Goal: Task Accomplishment & Management: Manage account settings

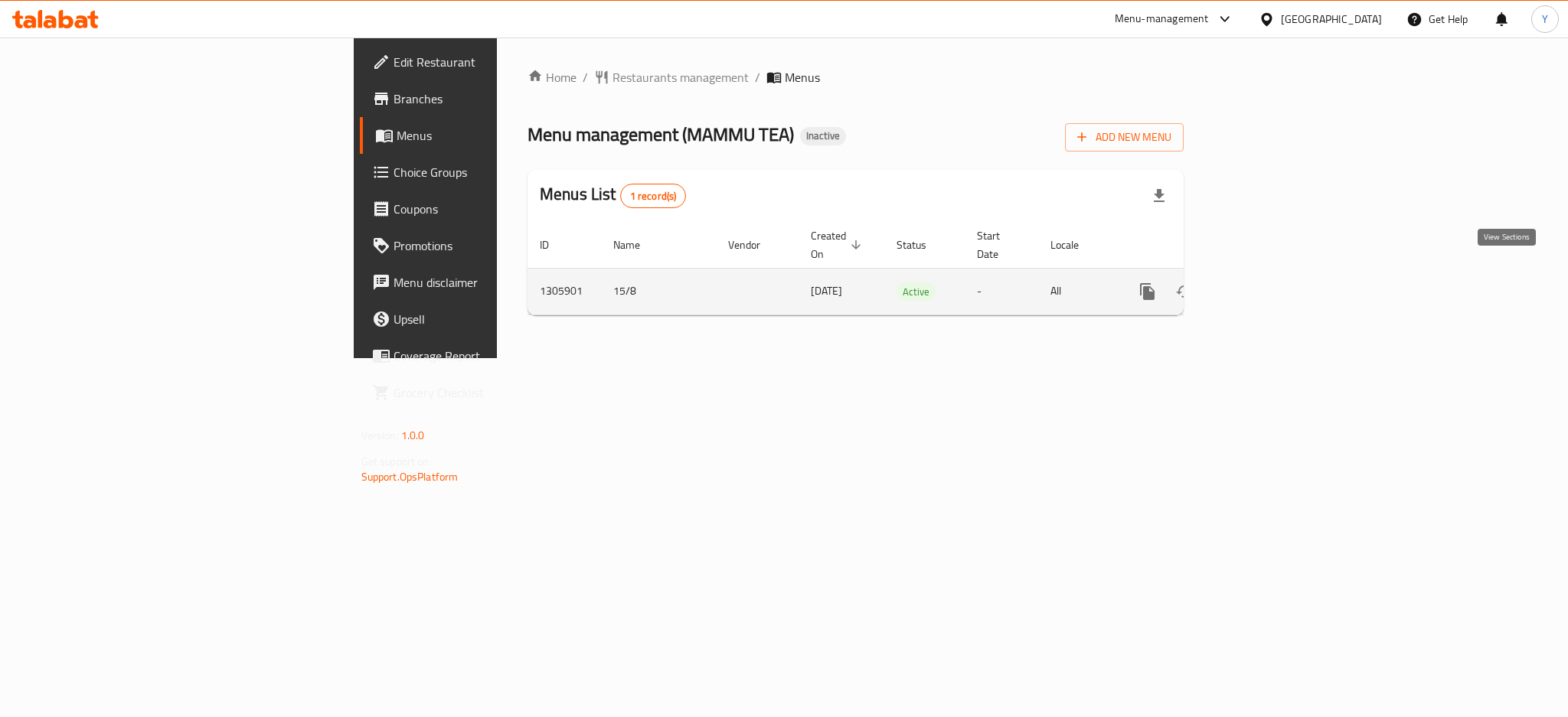
click at [1267, 283] on icon "enhanced table" at bounding box center [1258, 292] width 18 height 18
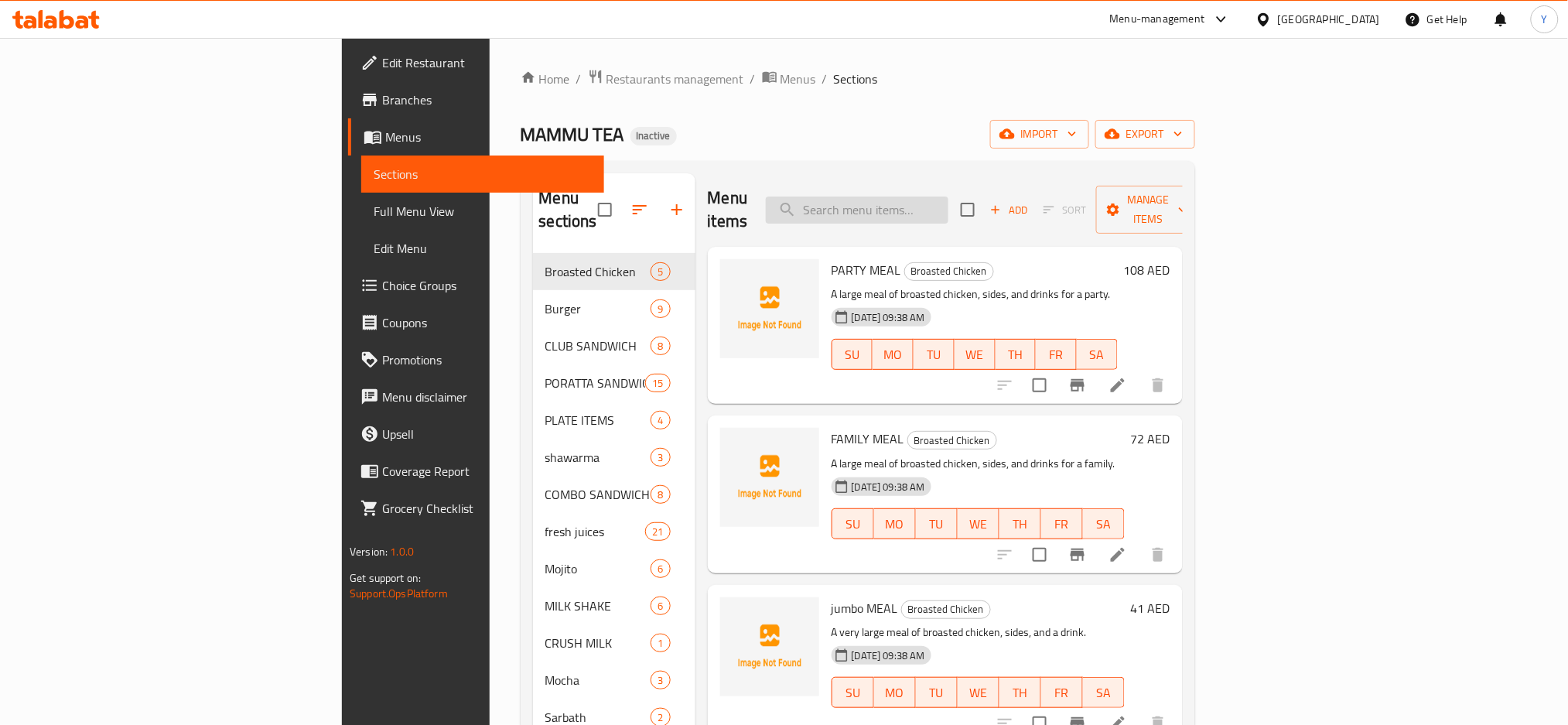
click at [948, 205] on input "search" at bounding box center [857, 210] width 183 height 27
paste input "Chi/beef Burger"
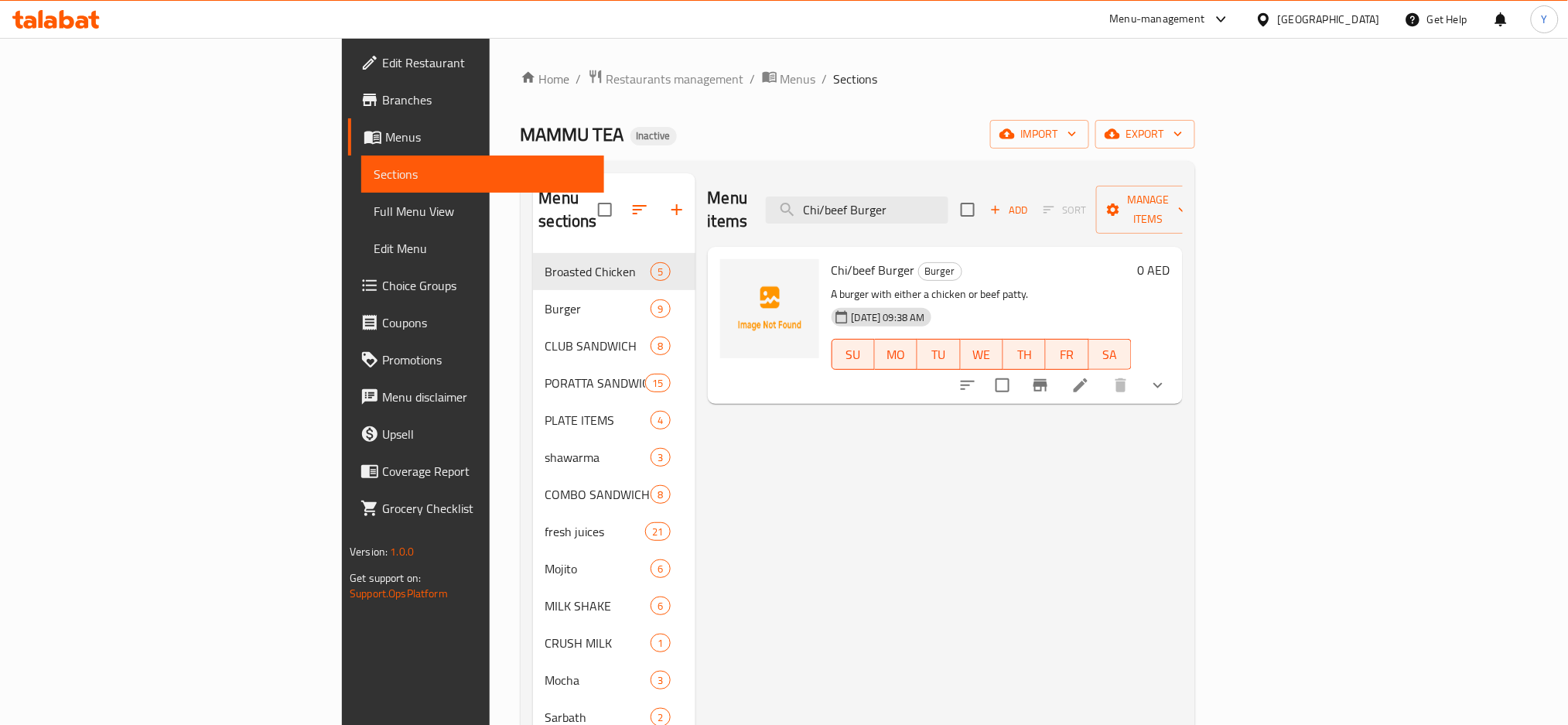
type input "Chi/beef Burger"
click at [1090, 376] on icon at bounding box center [1080, 385] width 18 height 18
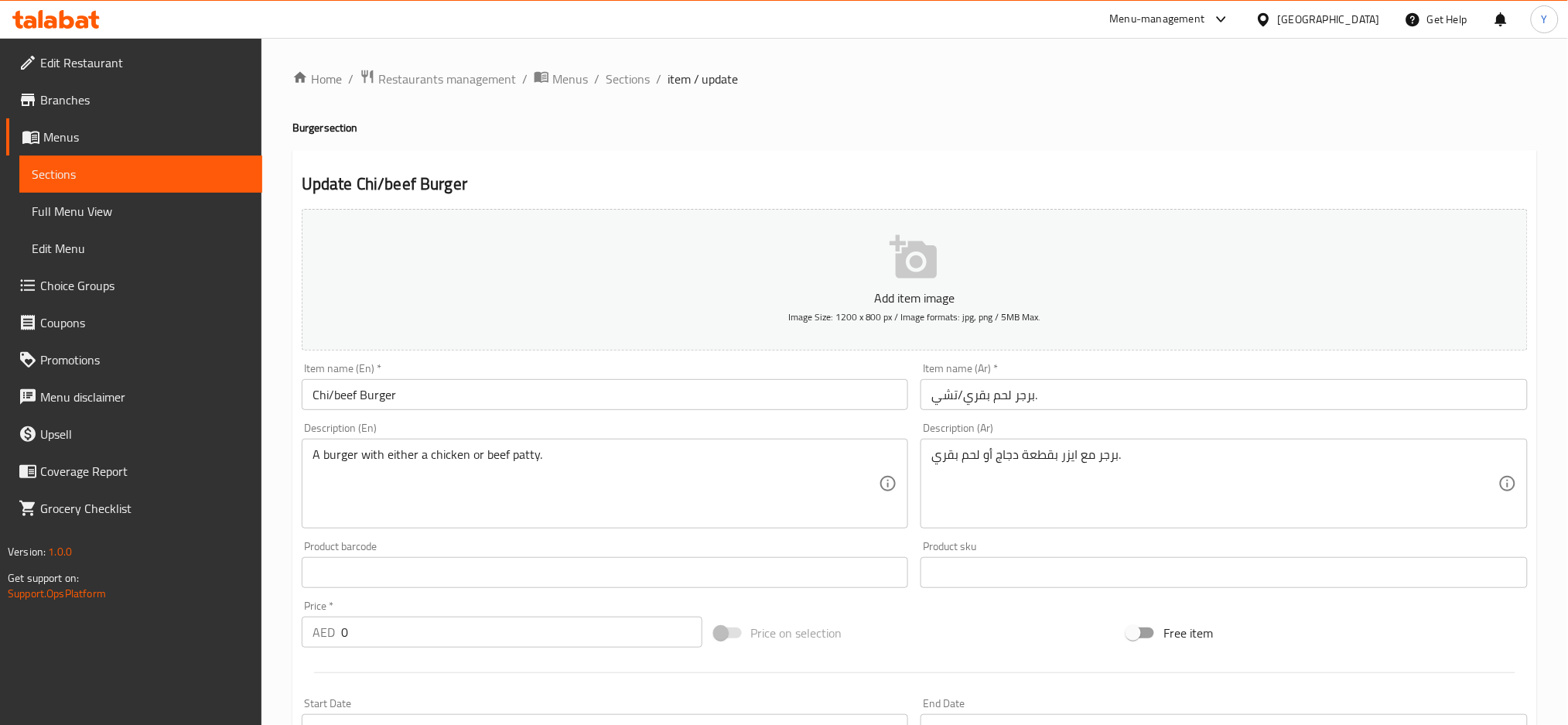
scroll to position [530, 0]
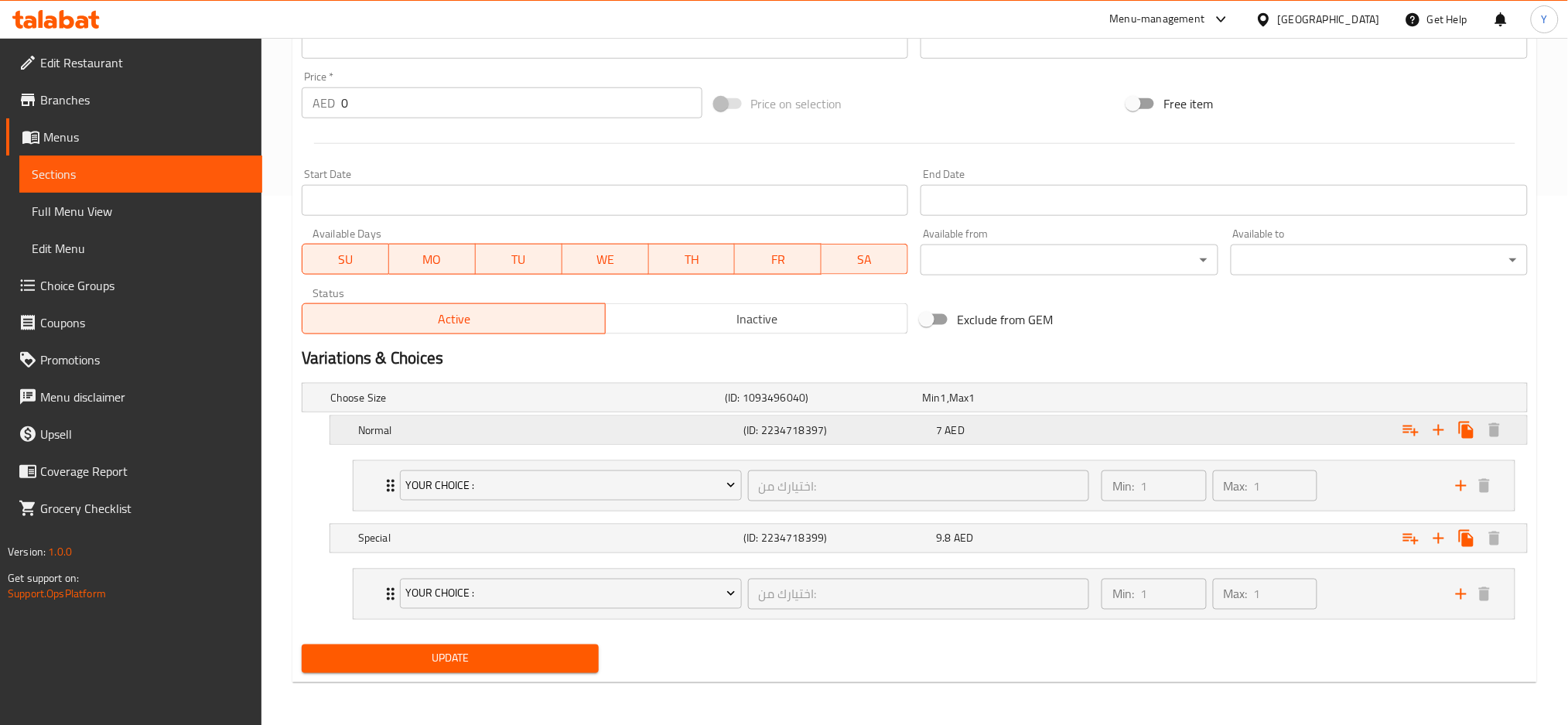
click at [719, 405] on h5 "Normal" at bounding box center [524, 398] width 388 height 16
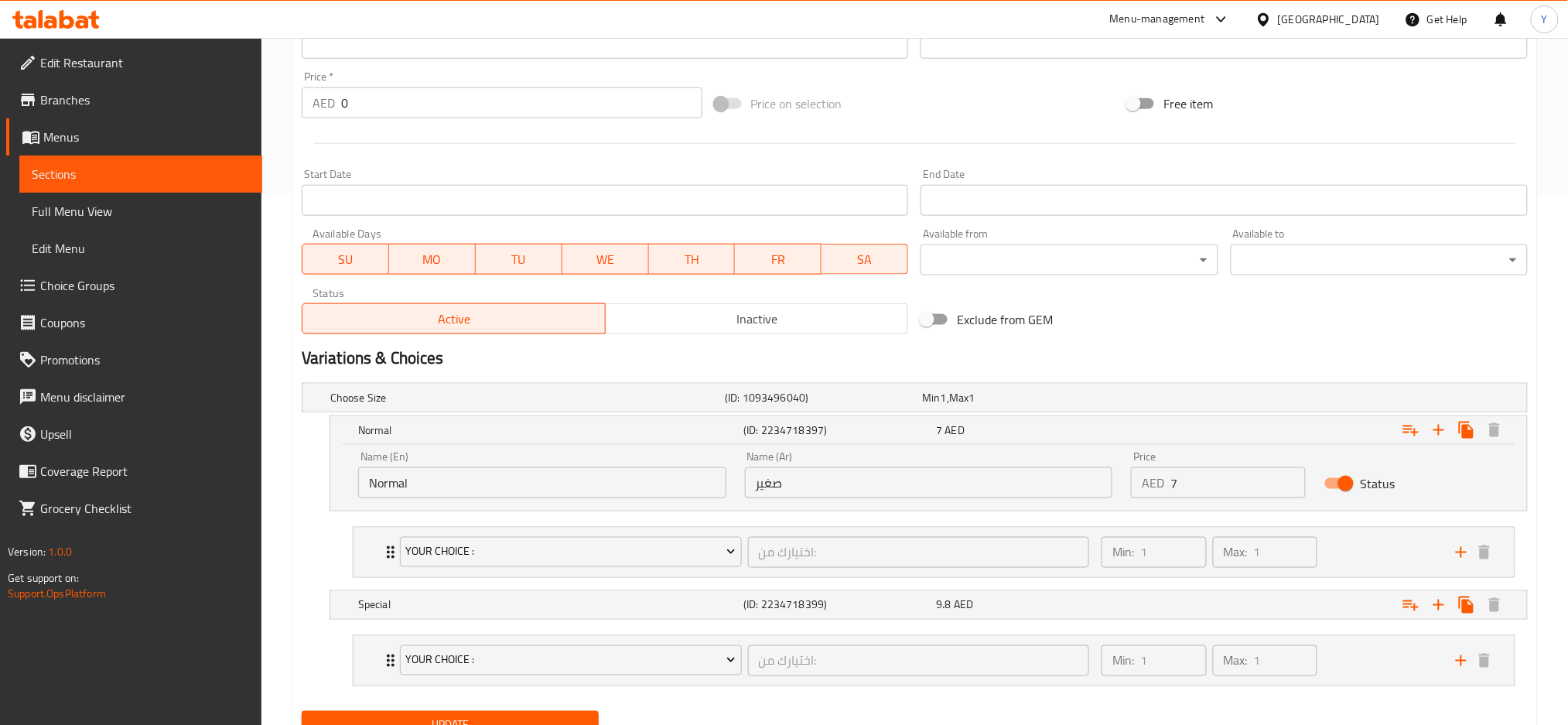
click at [793, 494] on input "صغير" at bounding box center [928, 483] width 368 height 31
type input "u"
type input "عادي"
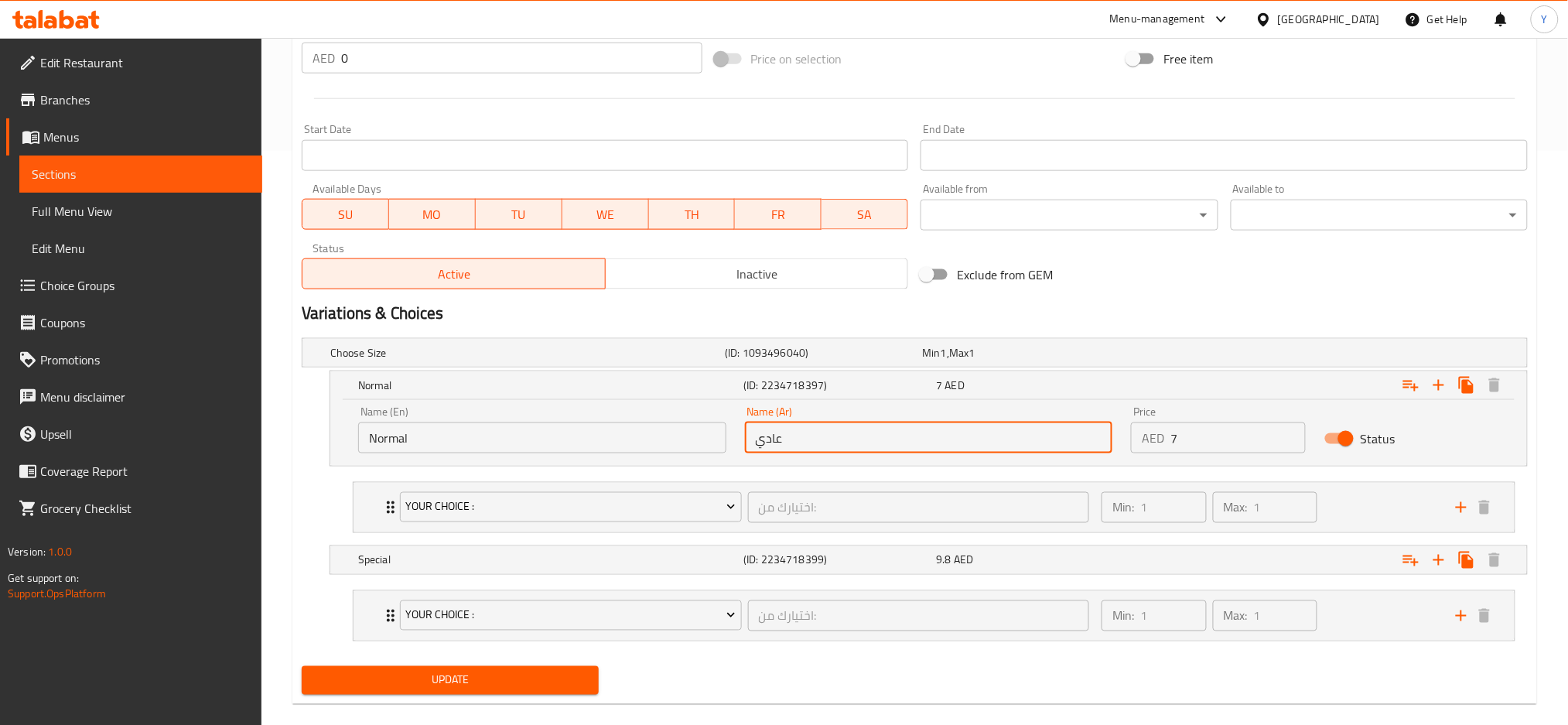
scroll to position [596, 0]
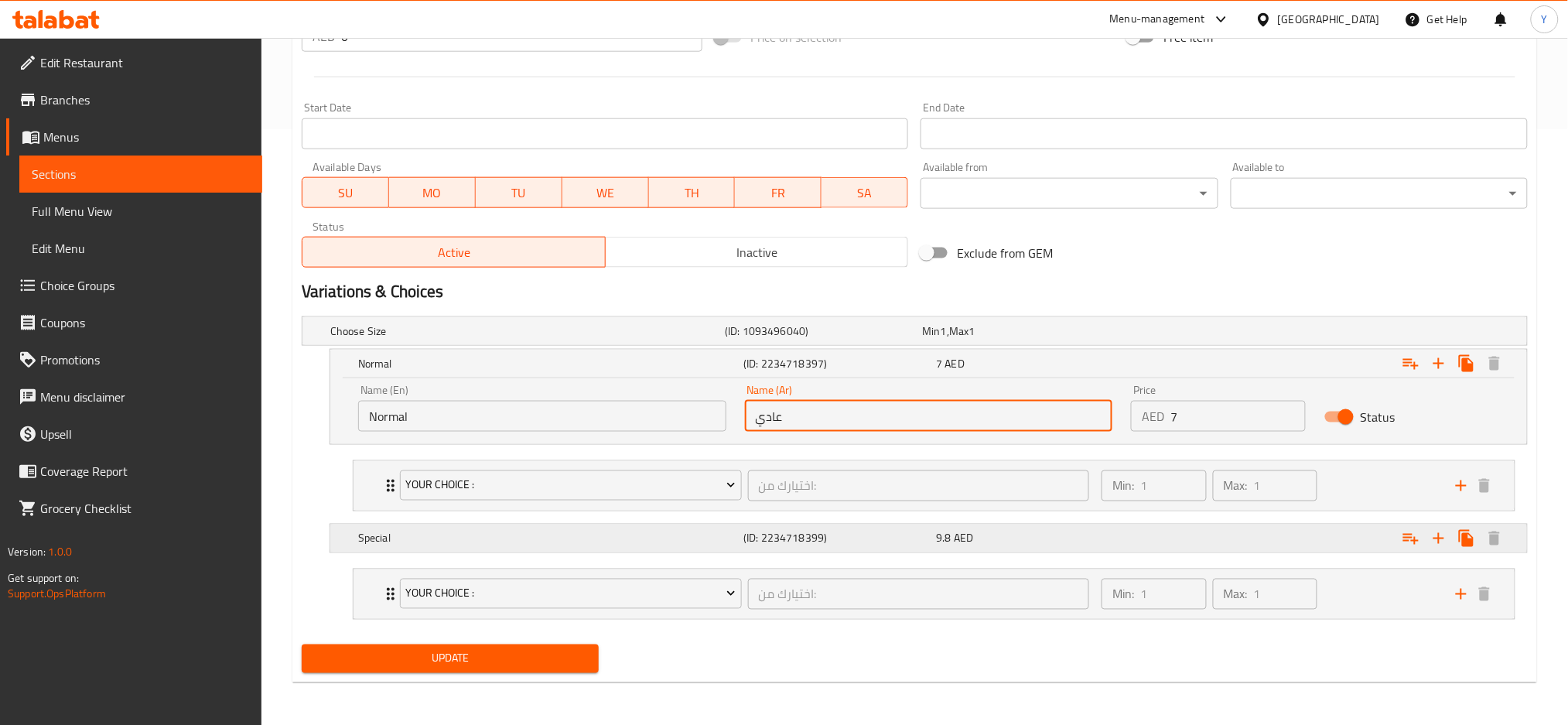
click at [682, 339] on h5 "Special" at bounding box center [524, 331] width 388 height 16
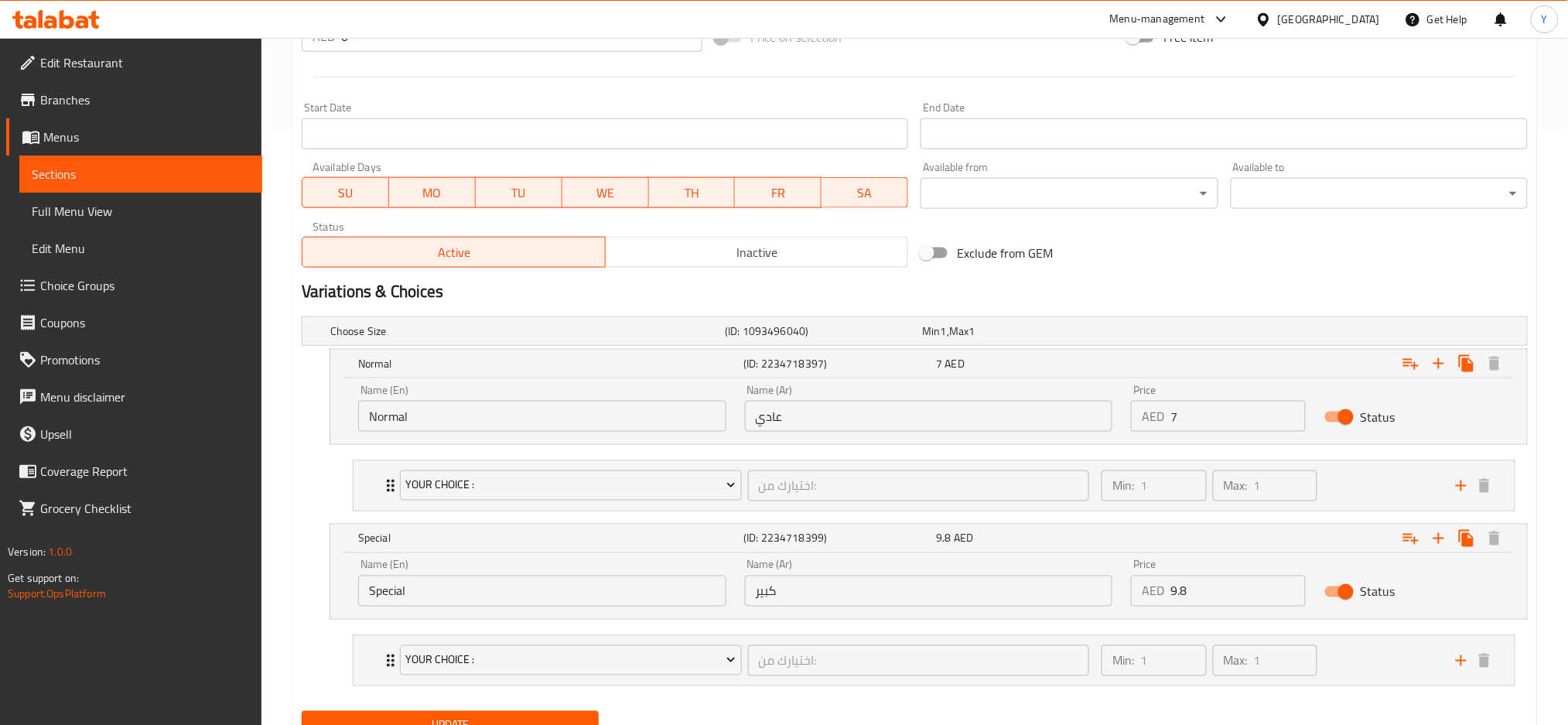
click at [387, 595] on input "Special" at bounding box center [542, 591] width 368 height 31
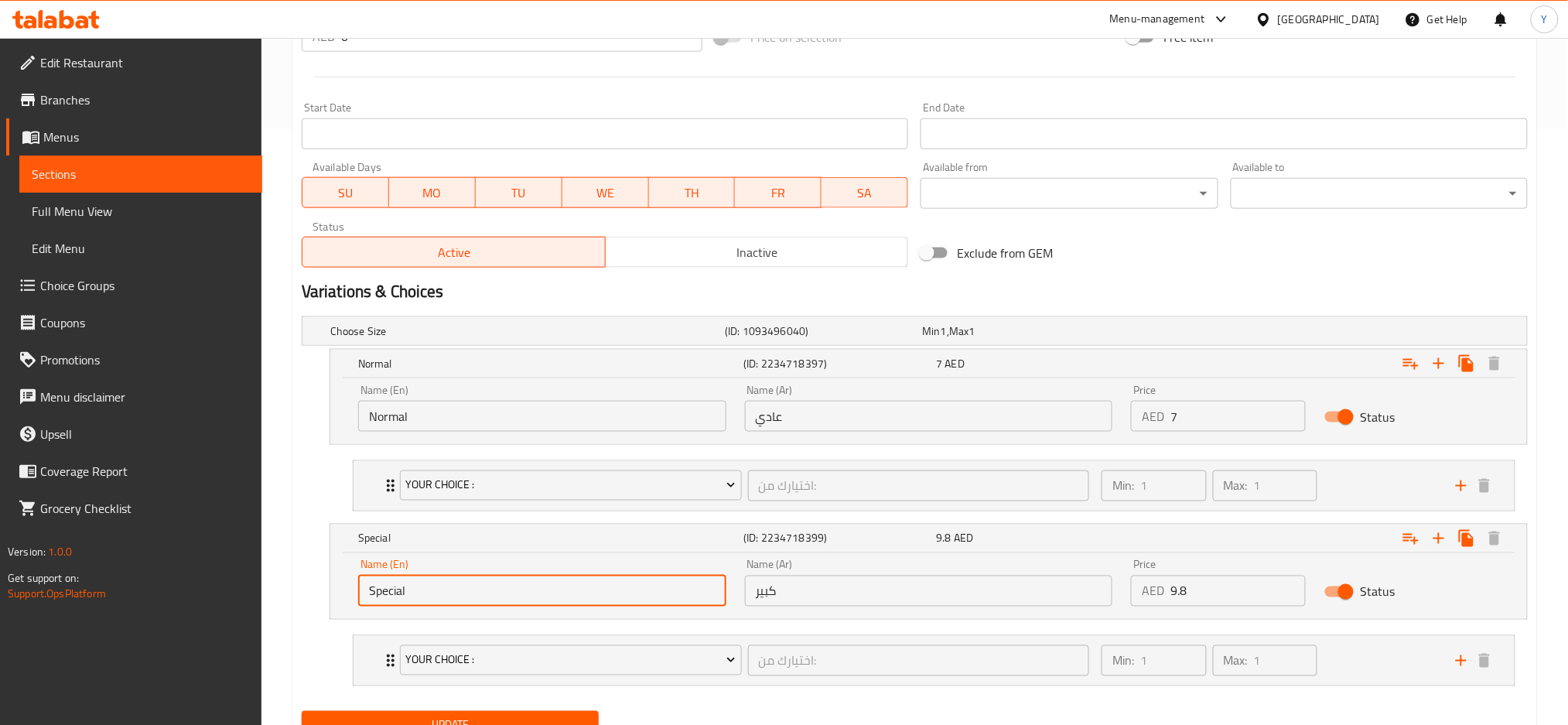
click at [387, 595] on input "Special" at bounding box center [542, 591] width 368 height 31
click at [805, 598] on input "كبير" at bounding box center [928, 591] width 368 height 31
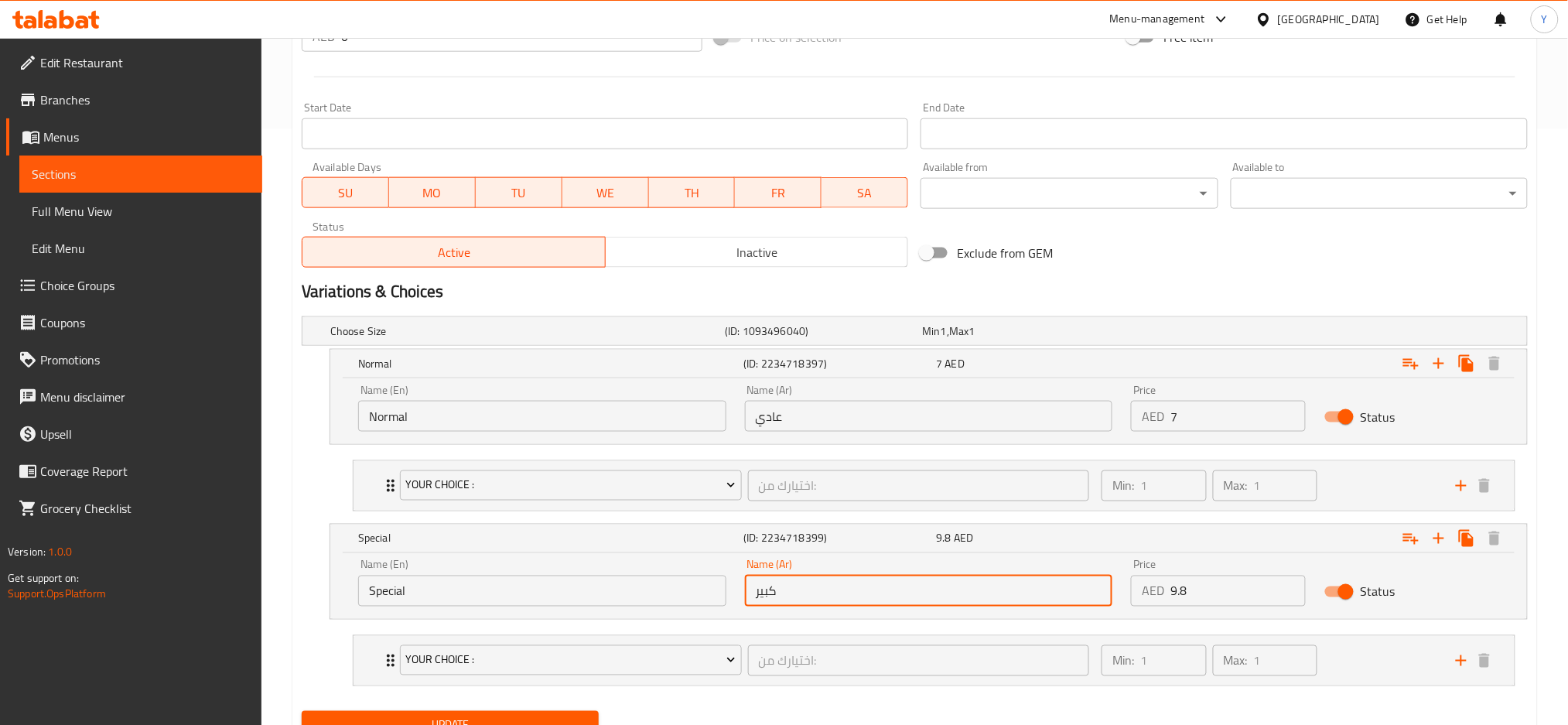
click at [805, 598] on input "كبير" at bounding box center [928, 591] width 368 height 31
paste input "سبيشيال"
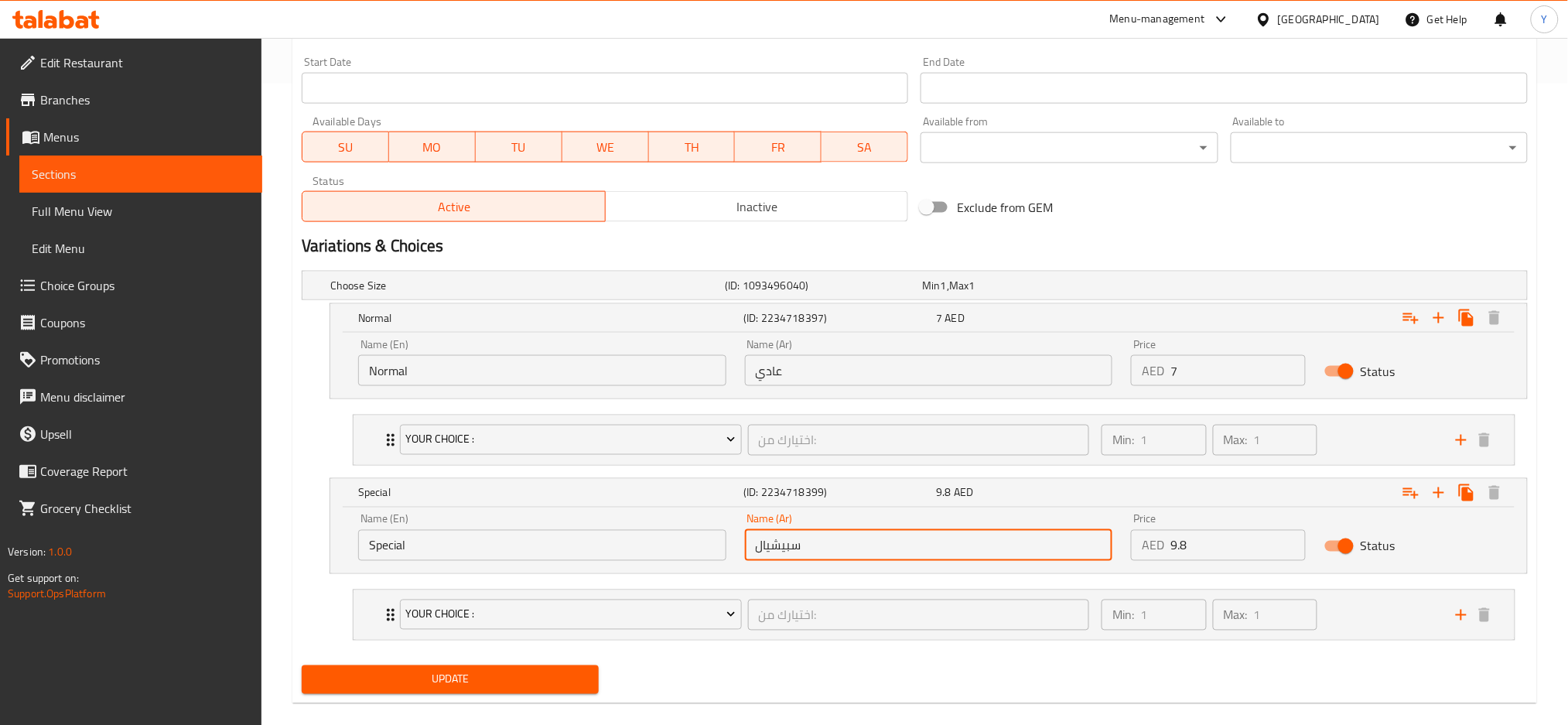
scroll to position [662, 0]
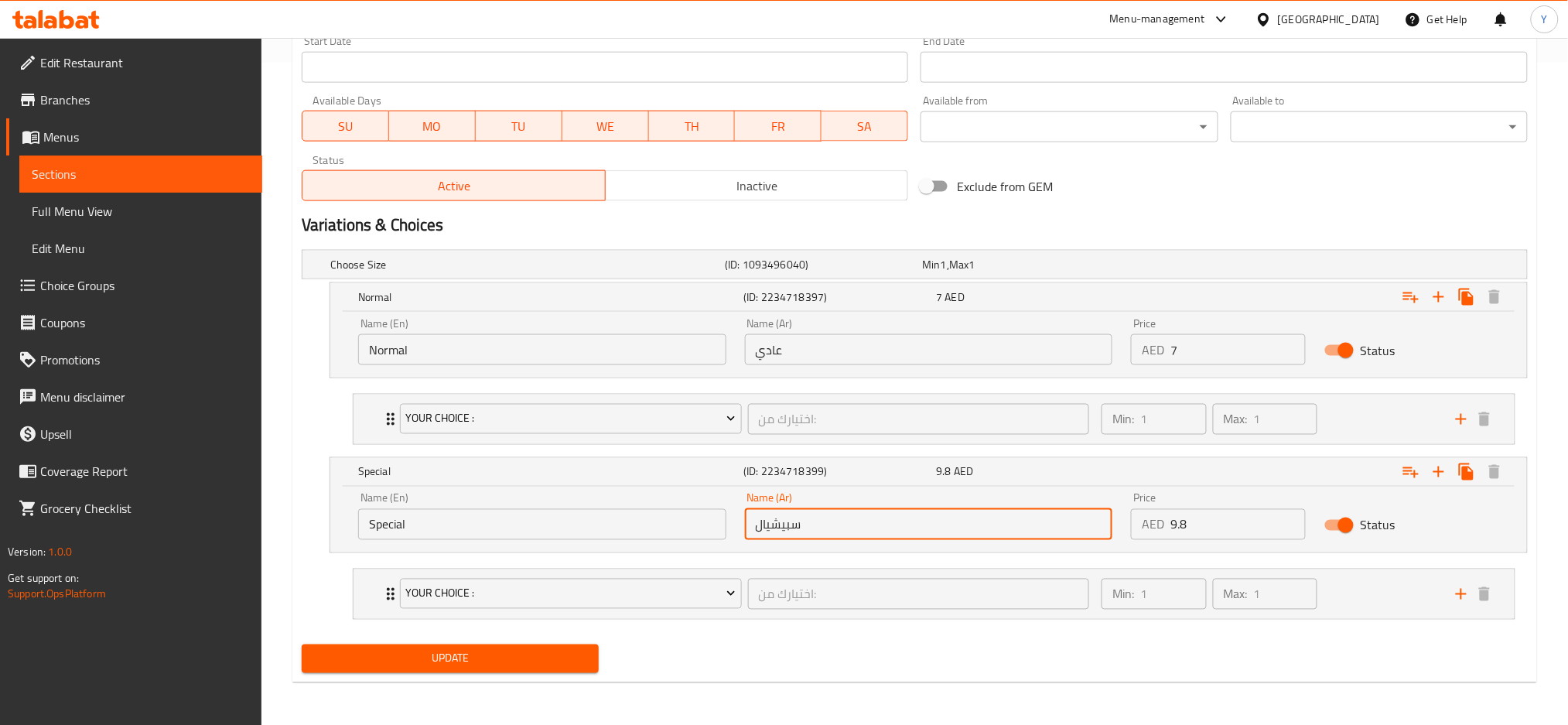
type input "سبيشيال"
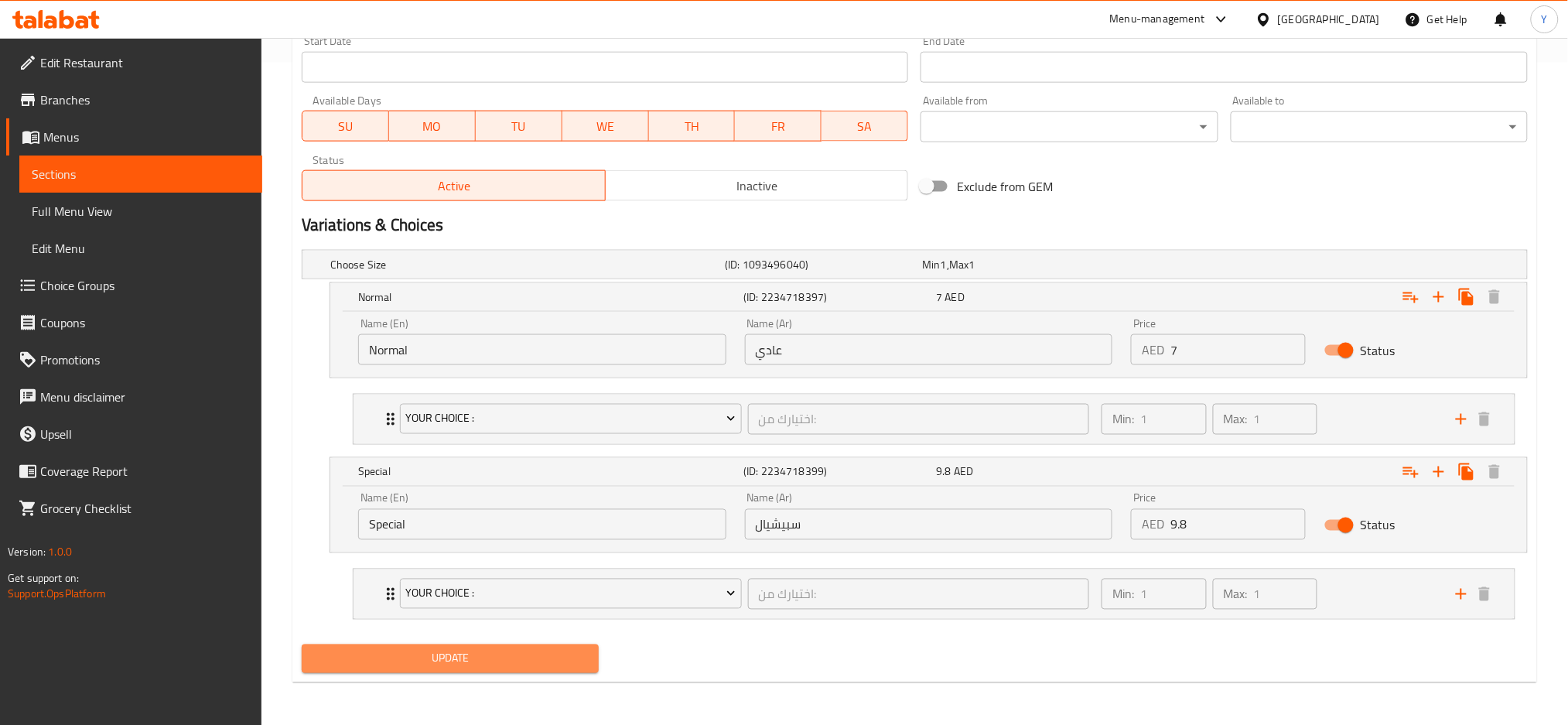
click at [570, 668] on button "Update" at bounding box center [450, 659] width 297 height 28
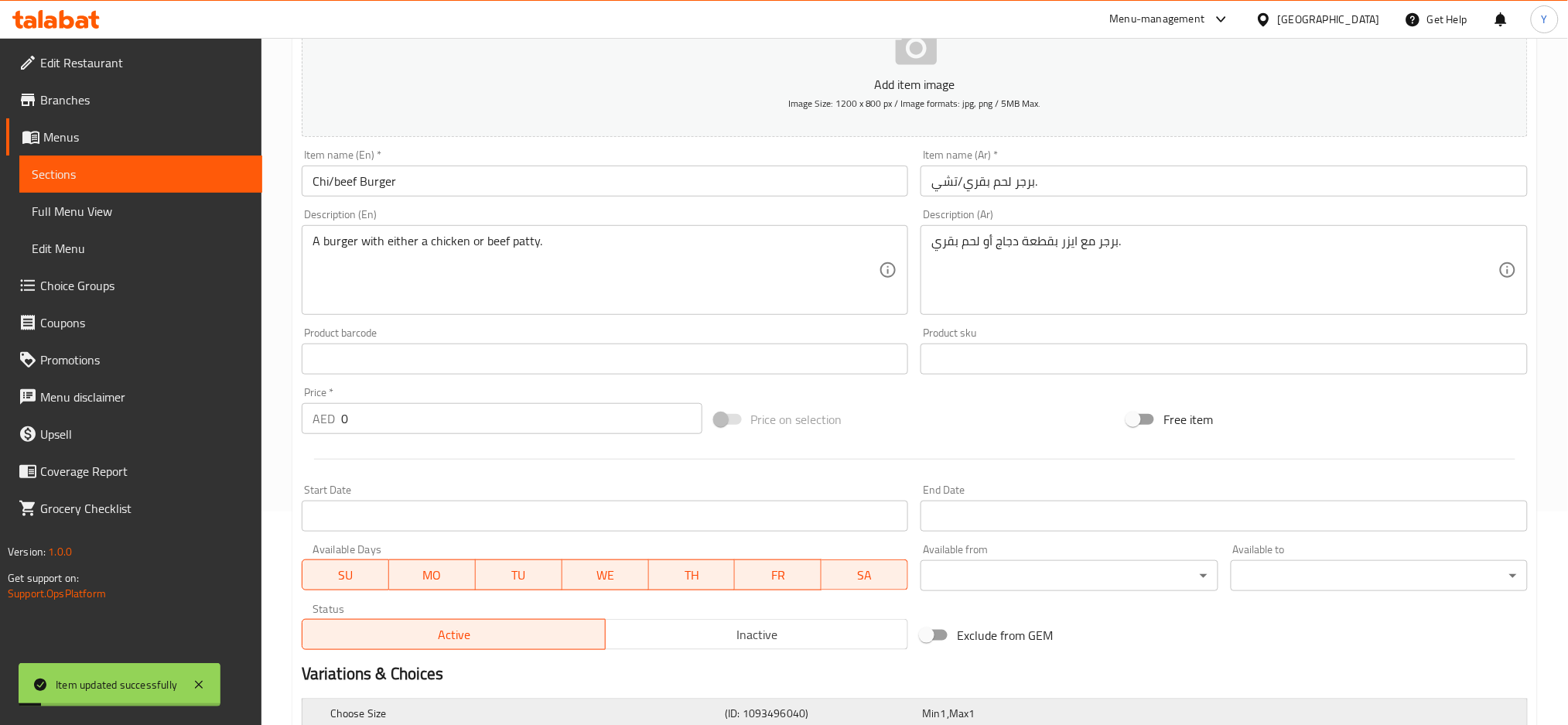
scroll to position [0, 0]
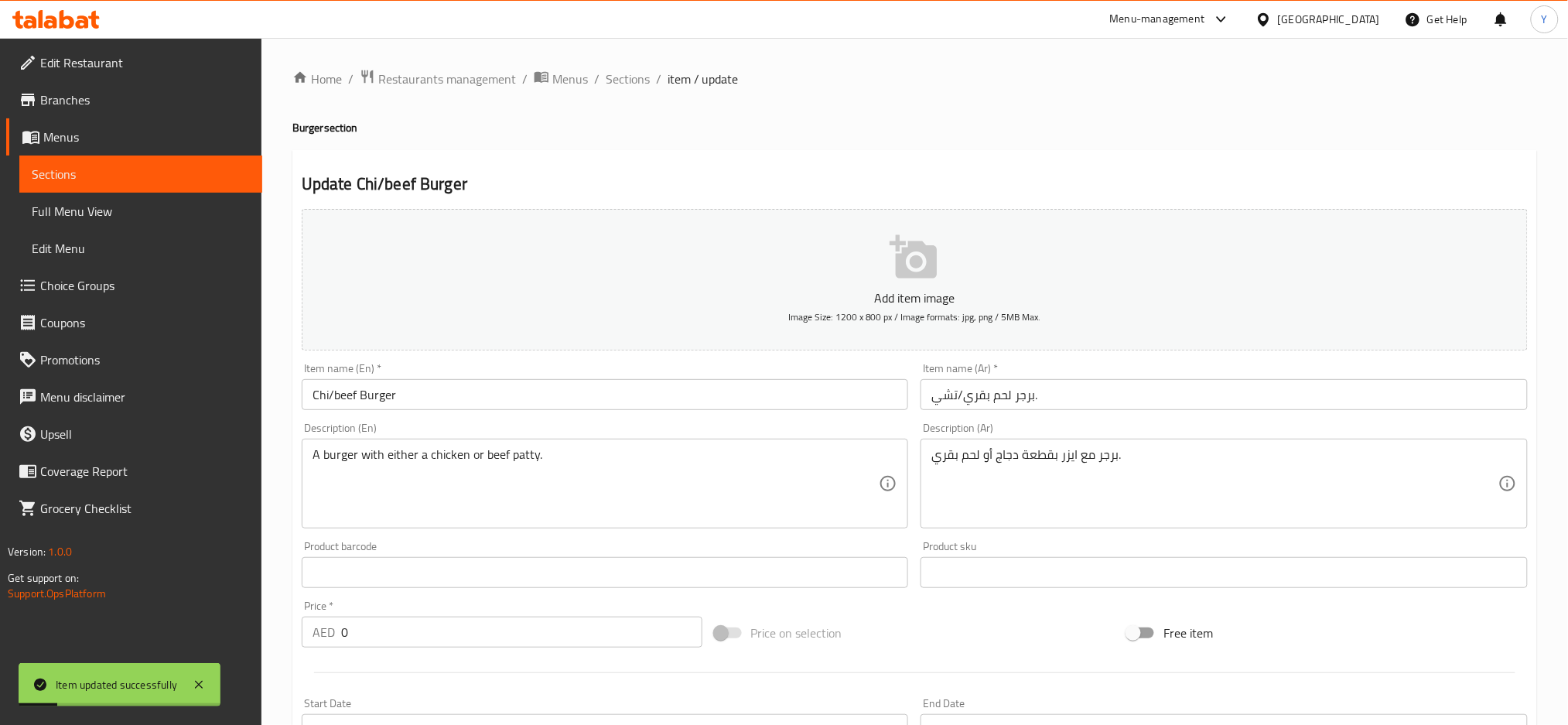
click at [361, 392] on input "Chi/beef Burger" at bounding box center [604, 394] width 607 height 31
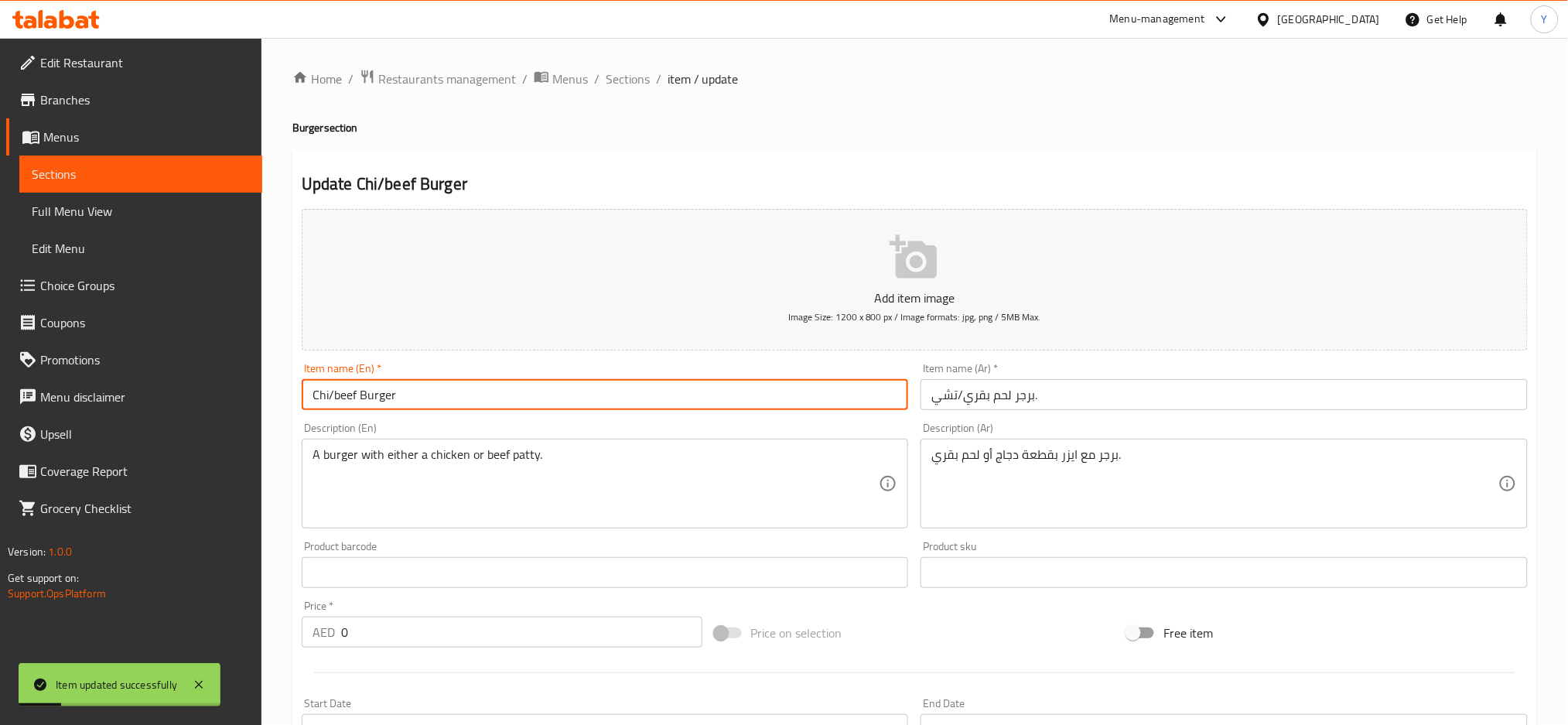
click at [361, 392] on input "Chi/beef Burger" at bounding box center [604, 394] width 607 height 31
click at [78, 211] on span "Full Menu View" at bounding box center [140, 211] width 218 height 18
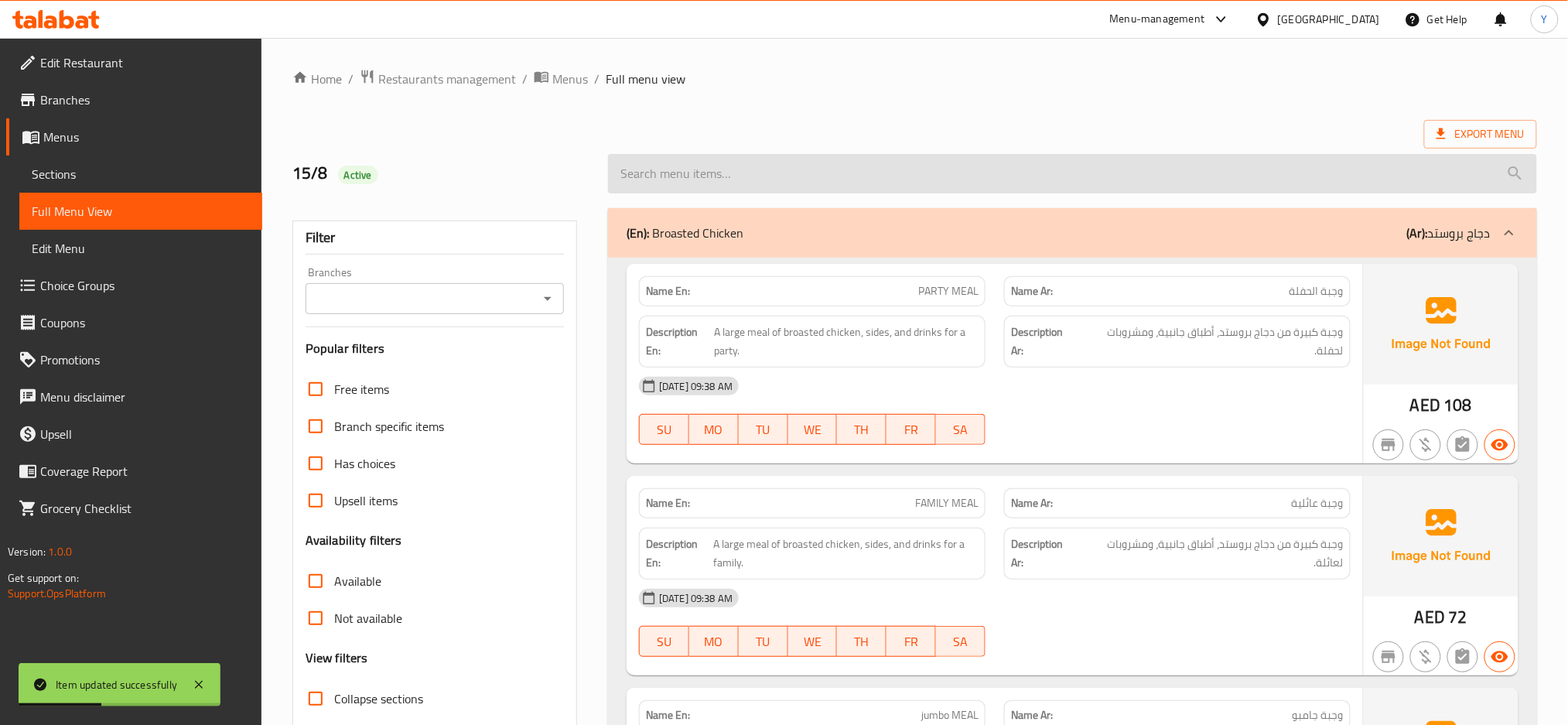
click at [747, 177] on input "search" at bounding box center [1072, 173] width 929 height 39
paste input "Chi/beef Burger"
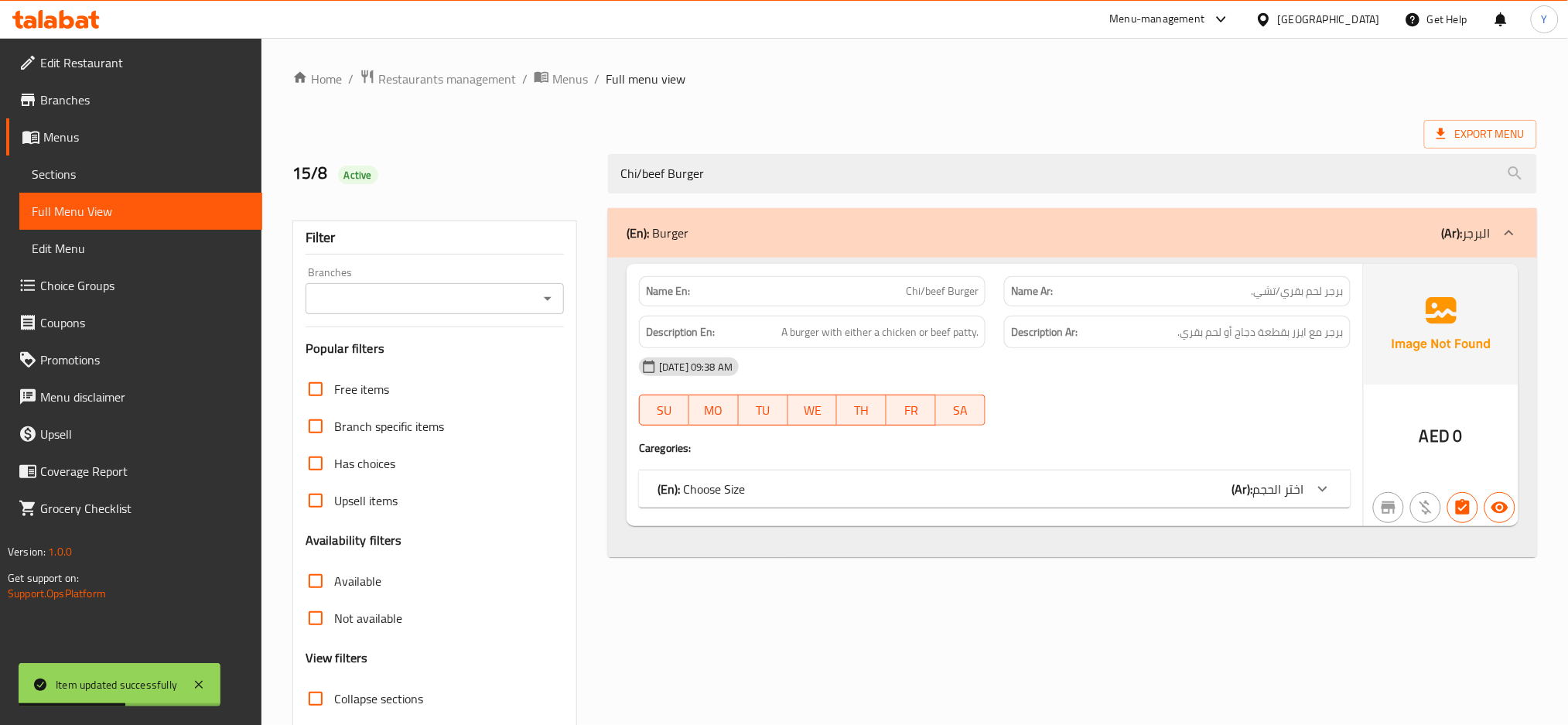
type input "Chi/beef Burger"
click at [1267, 484] on span "اختر الحجم" at bounding box center [1278, 489] width 51 height 23
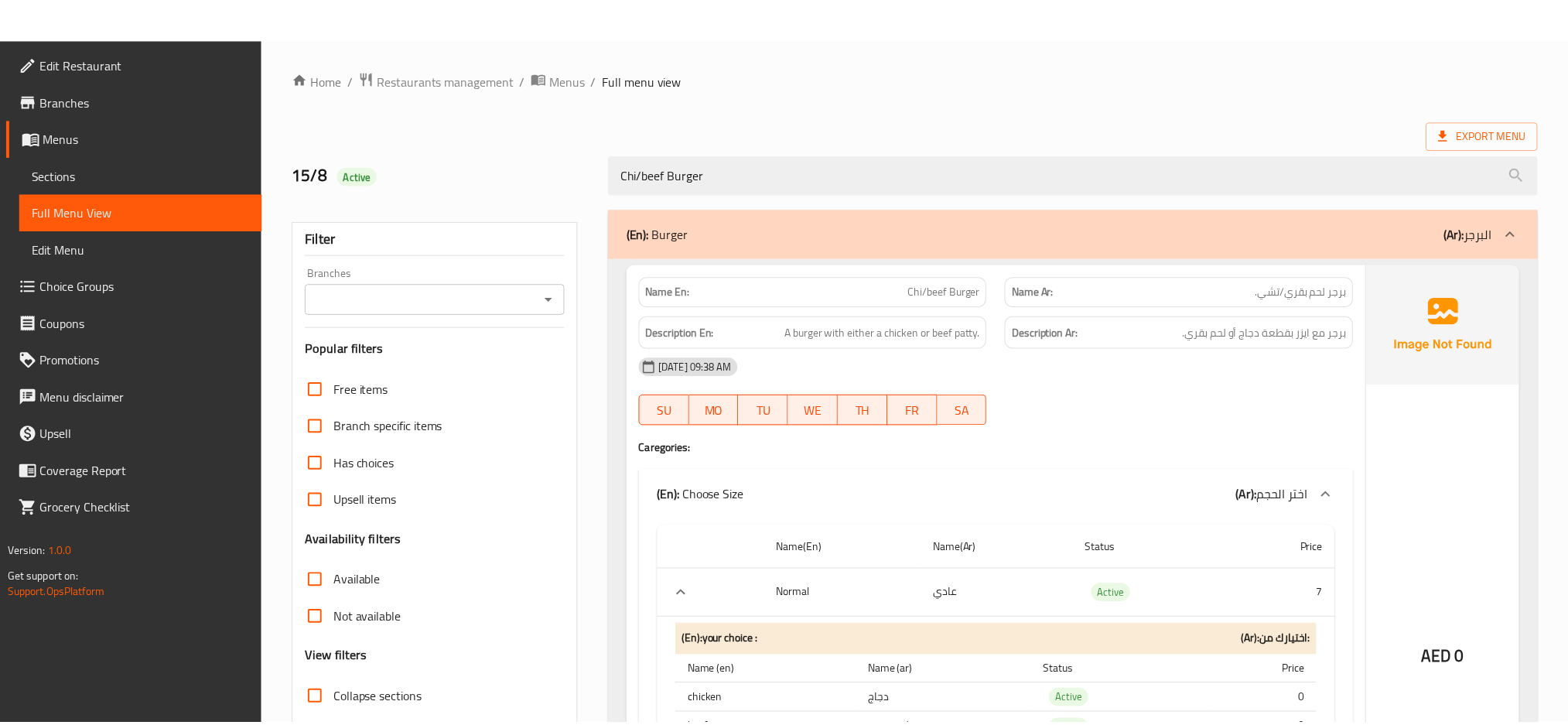
scroll to position [308, 0]
